Goal: Find specific page/section: Find specific page/section

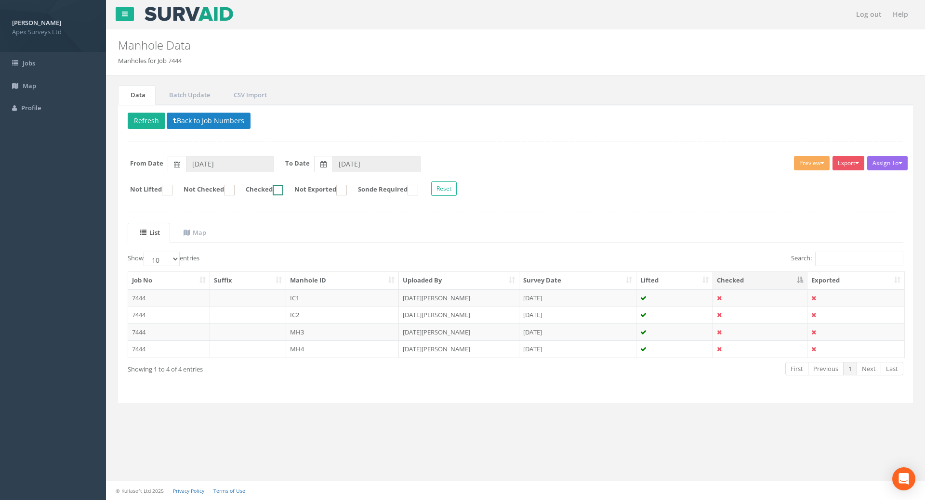
click at [283, 191] on ins at bounding box center [278, 190] width 11 height 11
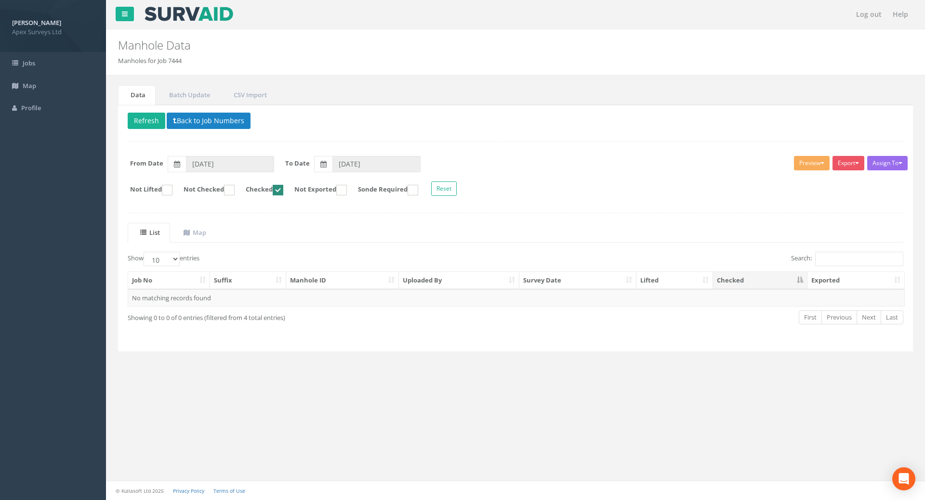
click at [283, 191] on ins at bounding box center [278, 190] width 11 height 11
checkbox input "false"
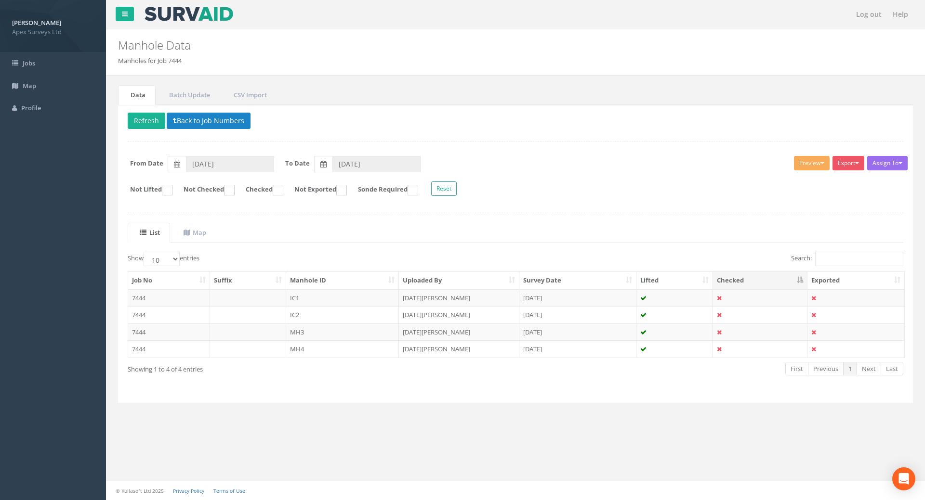
click at [736, 278] on th "Checked" at bounding box center [760, 280] width 94 height 17
click at [142, 297] on td "7444" at bounding box center [169, 298] width 82 height 17
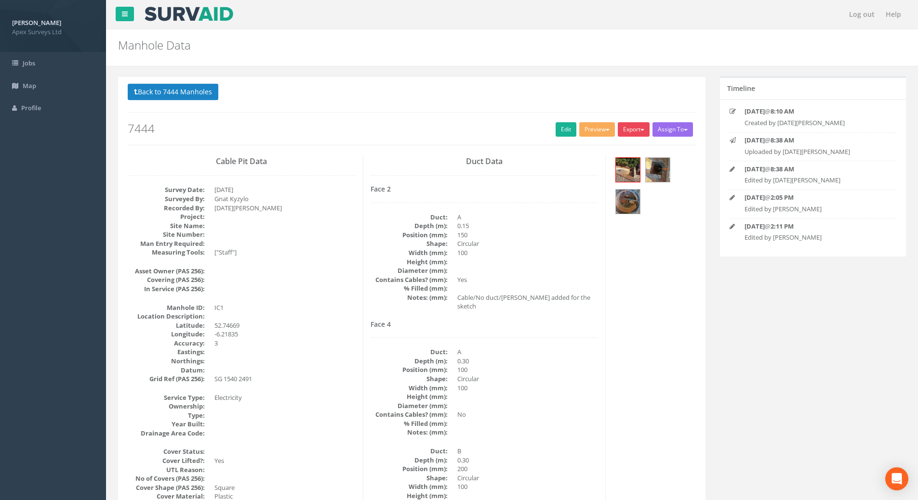
click at [640, 131] on span "button" at bounding box center [642, 130] width 4 height 2
click at [604, 128] on button "Preview" at bounding box center [597, 129] width 36 height 14
click at [144, 91] on button "Back to 7444 Manholes" at bounding box center [173, 92] width 91 height 16
